Goal: Task Accomplishment & Management: Use online tool/utility

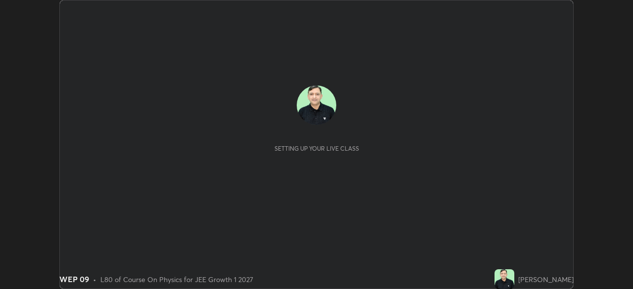
scroll to position [289, 632]
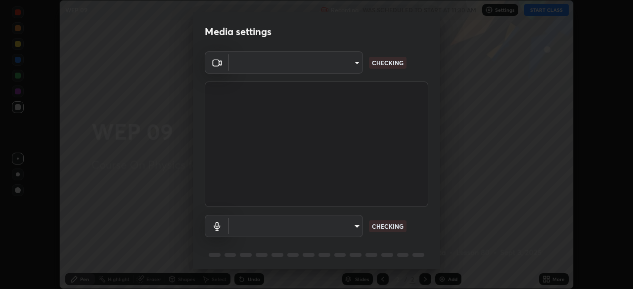
type input "bafefbf306854232f1c8415879f623d8a23ed2e7f75f29e516f3d589604d1bc2"
click at [354, 227] on body "Erase all WEP 09 Recording WAS SCHEDULED TO START AT 11:30 AM Settings START CL…" at bounding box center [316, 144] width 633 height 289
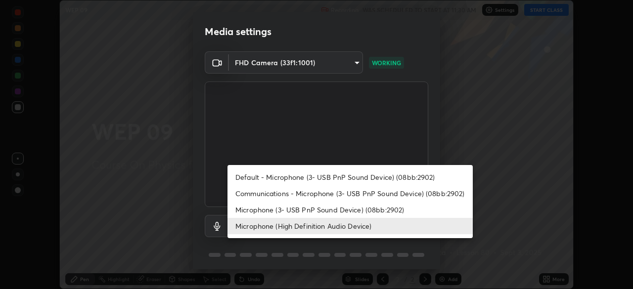
click at [374, 177] on li "Default - Microphone (3- USB PnP Sound Device) (08bb:2902)" at bounding box center [349, 177] width 245 height 16
type input "default"
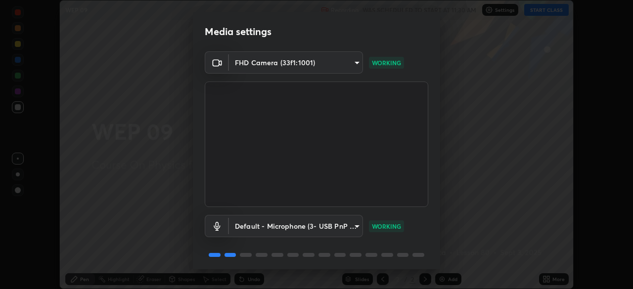
scroll to position [35, 0]
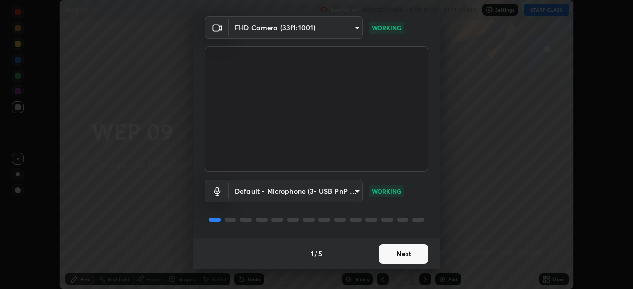
click at [402, 254] on button "Next" at bounding box center [403, 254] width 49 height 20
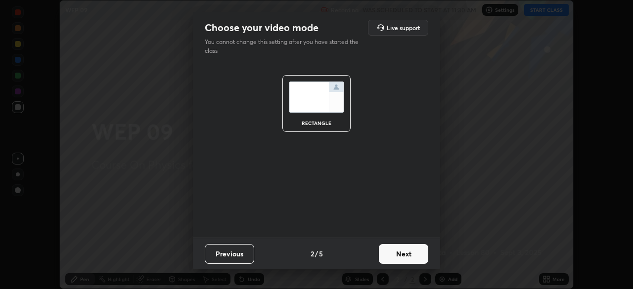
scroll to position [0, 0]
click at [402, 254] on button "Next" at bounding box center [403, 254] width 49 height 20
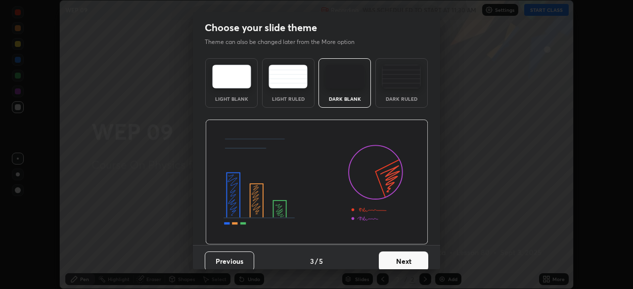
click at [406, 253] on button "Next" at bounding box center [403, 262] width 49 height 20
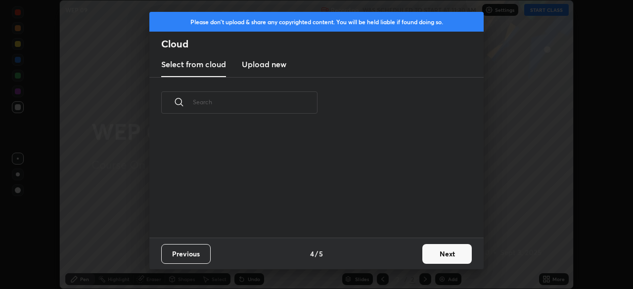
click at [409, 253] on div "Previous 4 / 5 Next" at bounding box center [316, 254] width 334 height 32
click at [430, 254] on button "Next" at bounding box center [446, 254] width 49 height 20
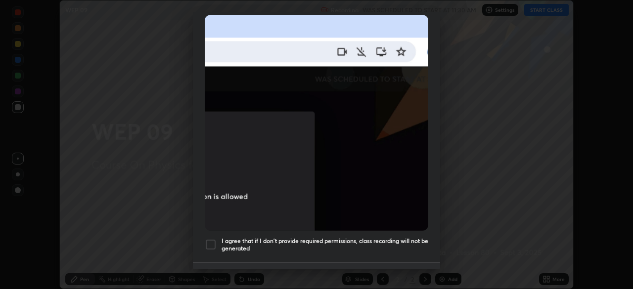
scroll to position [218, 0]
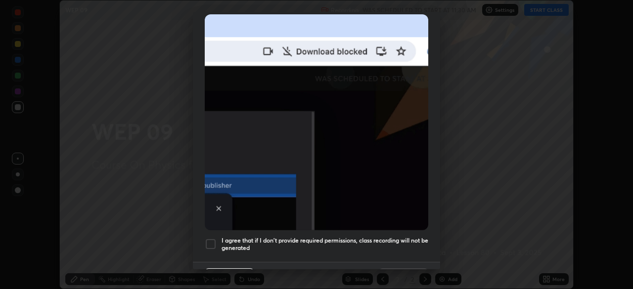
click at [213, 242] on div at bounding box center [211, 244] width 12 height 12
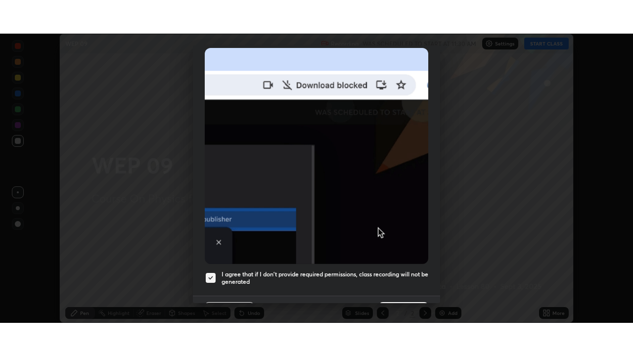
scroll to position [237, 0]
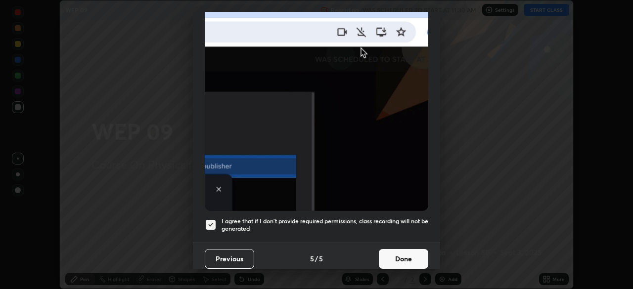
click at [416, 256] on button "Done" at bounding box center [403, 259] width 49 height 20
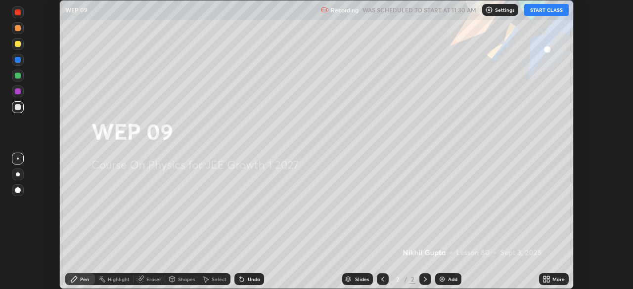
click at [539, 8] on button "START CLASS" at bounding box center [546, 10] width 44 height 12
click at [449, 278] on div "Add" at bounding box center [452, 279] width 9 height 5
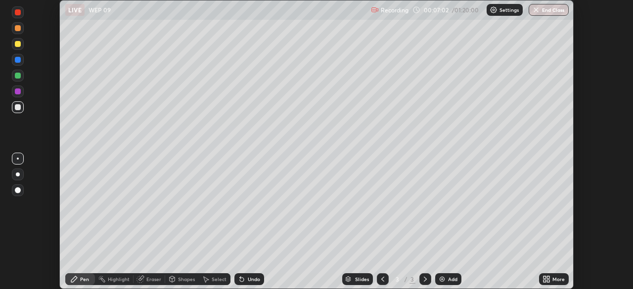
click at [548, 278] on icon at bounding box center [548, 277] width 2 height 2
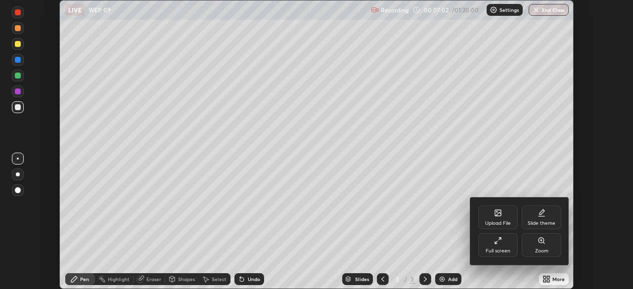
click at [498, 245] on div "Full screen" at bounding box center [498, 245] width 40 height 24
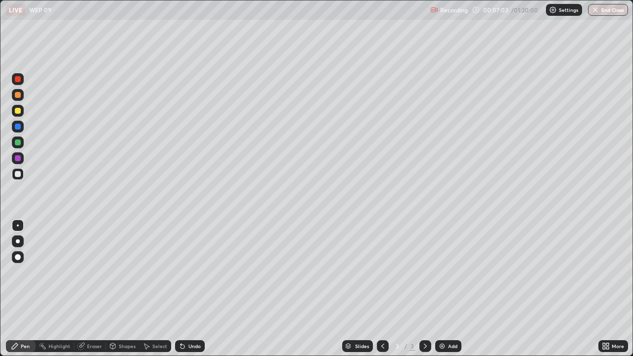
scroll to position [356, 633]
click at [13, 111] on div at bounding box center [18, 111] width 12 height 12
click at [15, 95] on div at bounding box center [18, 95] width 6 height 6
click at [18, 173] on div at bounding box center [18, 174] width 6 height 6
click at [157, 289] on div "Select" at bounding box center [155, 346] width 32 height 12
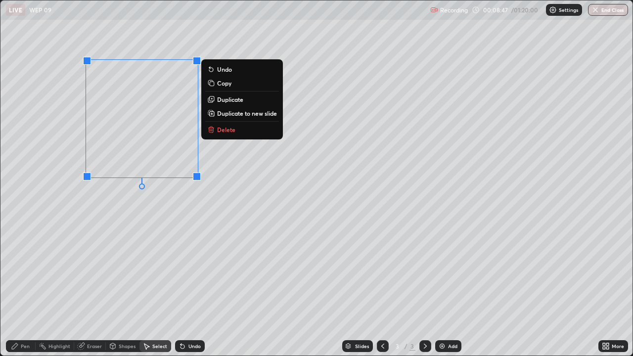
click at [239, 100] on p "Duplicate" at bounding box center [230, 99] width 26 height 8
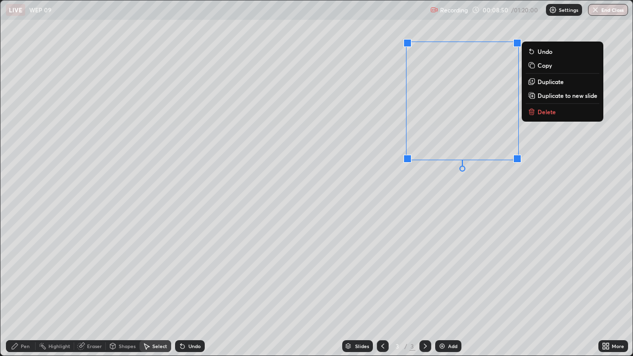
click at [359, 261] on div "0 ° Undo Copy Duplicate Duplicate to new slide Delete" at bounding box center [316, 177] width 632 height 355
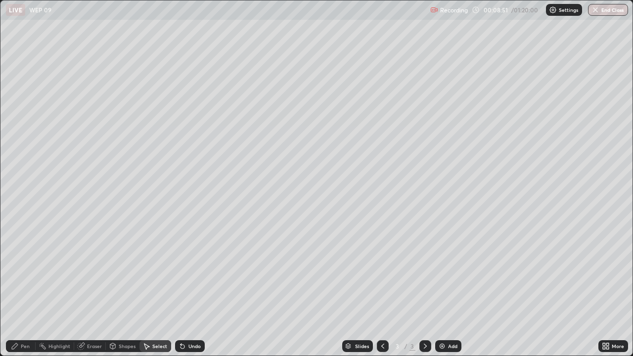
click at [26, 289] on div "Pen" at bounding box center [25, 346] width 9 height 5
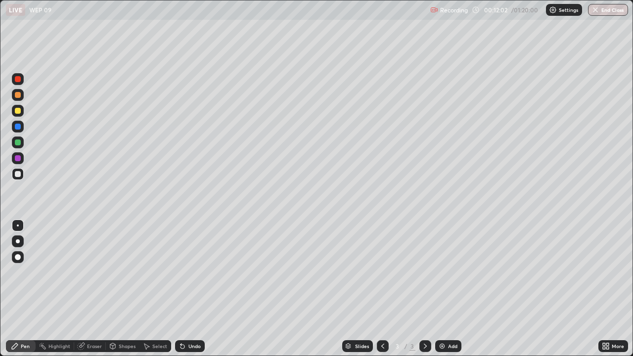
click at [451, 289] on div "Add" at bounding box center [452, 346] width 9 height 5
click at [20, 116] on div at bounding box center [18, 111] width 12 height 12
click at [18, 95] on div at bounding box center [18, 95] width 6 height 6
click at [15, 175] on div at bounding box center [18, 174] width 6 height 6
click at [13, 94] on div at bounding box center [18, 95] width 12 height 12
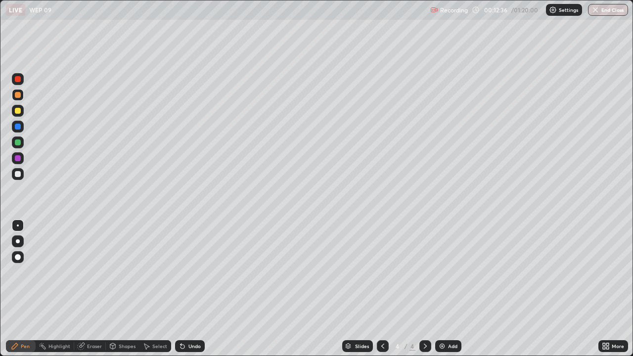
click at [13, 94] on div at bounding box center [18, 95] width 12 height 12
click at [18, 174] on div at bounding box center [18, 174] width 6 height 6
click at [157, 289] on div "Select" at bounding box center [159, 346] width 15 height 5
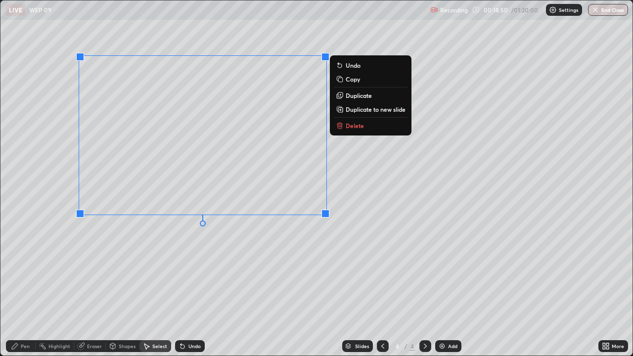
click at [373, 109] on p "Duplicate to new slide" at bounding box center [376, 109] width 60 height 8
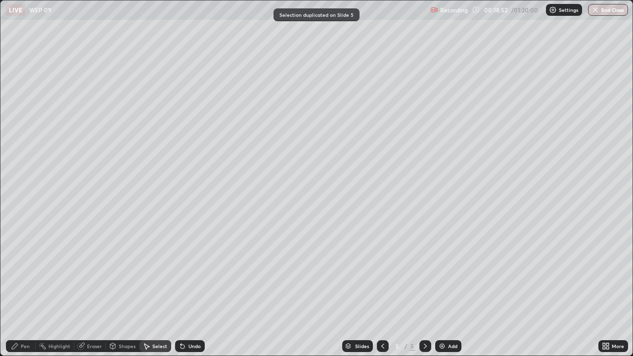
click at [382, 289] on icon at bounding box center [383, 346] width 8 height 8
click at [24, 289] on div "Pen" at bounding box center [25, 346] width 9 height 5
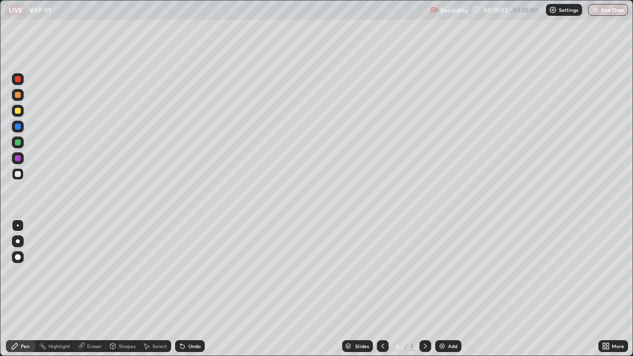
click at [422, 289] on icon at bounding box center [425, 346] width 8 height 8
click at [156, 289] on div "Select" at bounding box center [159, 346] width 15 height 5
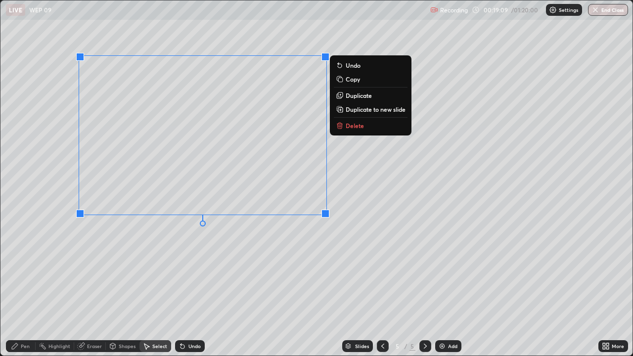
click at [373, 112] on p "Duplicate to new slide" at bounding box center [376, 109] width 60 height 8
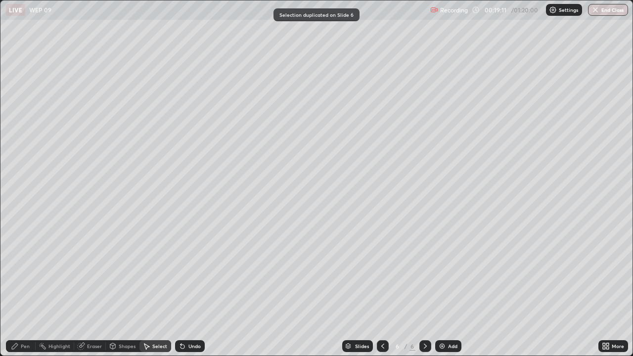
click at [382, 289] on icon at bounding box center [383, 346] width 8 height 8
click at [18, 289] on icon at bounding box center [15, 346] width 8 height 8
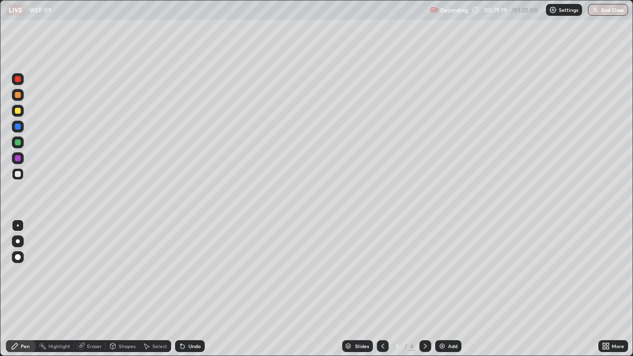
click at [377, 289] on div at bounding box center [383, 346] width 12 height 12
click at [424, 289] on icon at bounding box center [425, 346] width 8 height 8
click at [0, 289] on div "Pen Highlight Eraser Shapes Select Undo Slides 5 / 6 Add More" at bounding box center [316, 346] width 633 height 20
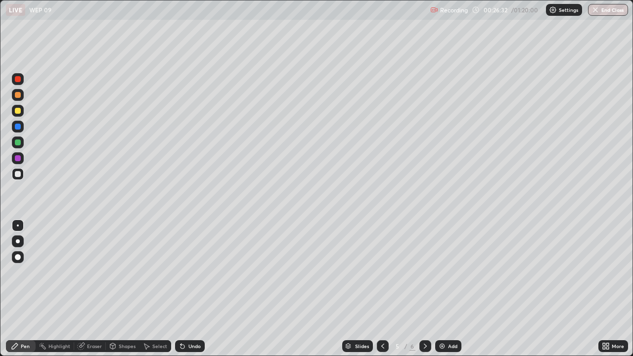
click at [424, 289] on icon at bounding box center [425, 346] width 8 height 8
click at [16, 109] on div at bounding box center [18, 111] width 6 height 6
click at [13, 172] on div at bounding box center [18, 174] width 12 height 12
click at [451, 289] on div "Add" at bounding box center [452, 346] width 9 height 5
click at [15, 113] on div at bounding box center [18, 111] width 6 height 6
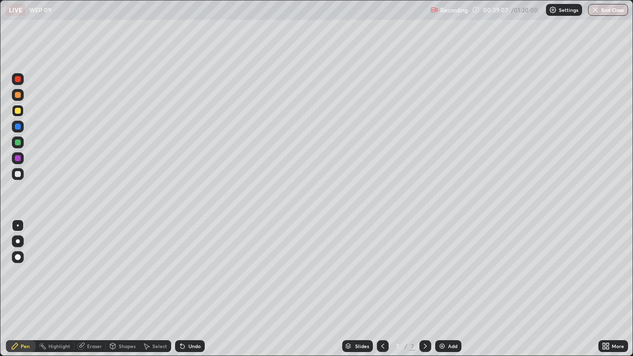
click at [15, 174] on div at bounding box center [18, 174] width 6 height 6
click at [450, 289] on div "Add" at bounding box center [448, 346] width 26 height 12
click at [20, 113] on div at bounding box center [18, 111] width 12 height 12
click at [16, 174] on div at bounding box center [18, 174] width 6 height 6
click at [448, 289] on div "Add" at bounding box center [452, 346] width 9 height 5
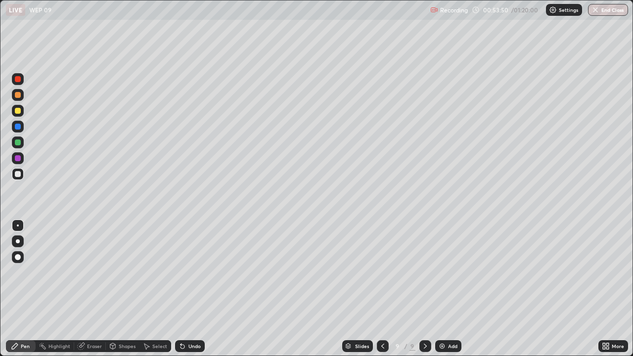
click at [451, 289] on div "Add" at bounding box center [448, 346] width 26 height 12
click at [20, 112] on div at bounding box center [18, 111] width 6 height 6
click at [17, 97] on div at bounding box center [18, 95] width 6 height 6
click at [16, 175] on div at bounding box center [18, 174] width 6 height 6
click at [191, 289] on div "Undo" at bounding box center [194, 346] width 12 height 5
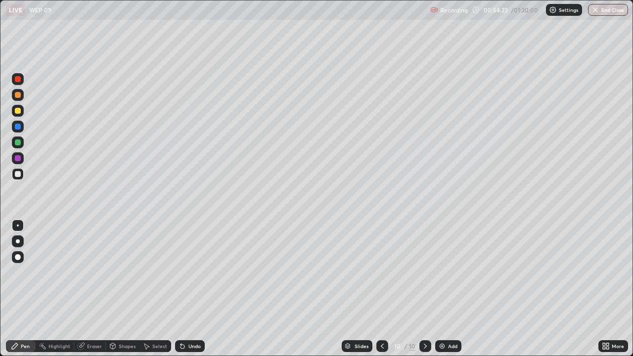
click at [191, 289] on div "Undo" at bounding box center [194, 346] width 12 height 5
click at [451, 289] on div "Add" at bounding box center [448, 346] width 26 height 12
click at [18, 111] on div at bounding box center [18, 111] width 6 height 6
click at [20, 176] on div at bounding box center [18, 174] width 12 height 12
click at [452, 289] on div "Add" at bounding box center [452, 346] width 9 height 5
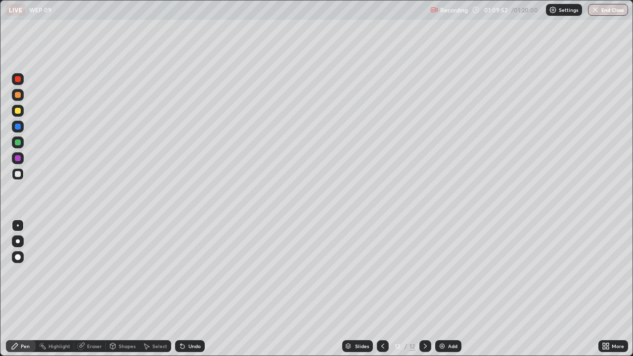
click at [19, 113] on div at bounding box center [18, 111] width 6 height 6
click at [17, 174] on div at bounding box center [18, 174] width 6 height 6
click at [610, 9] on button "End Class" at bounding box center [608, 10] width 40 height 12
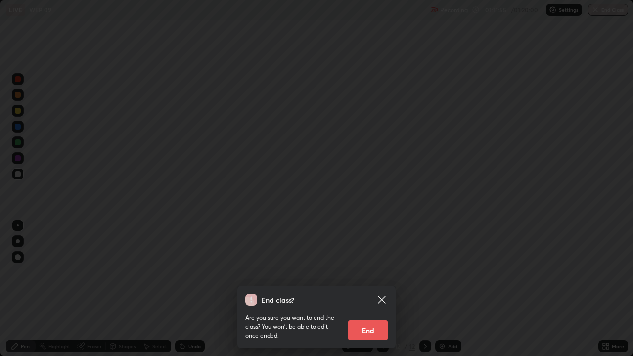
click at [365, 289] on button "End" at bounding box center [368, 330] width 40 height 20
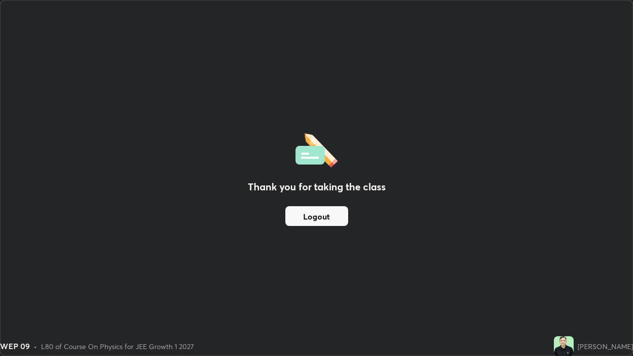
click at [311, 215] on button "Logout" at bounding box center [316, 216] width 63 height 20
